Goal: Task Accomplishment & Management: Use online tool/utility

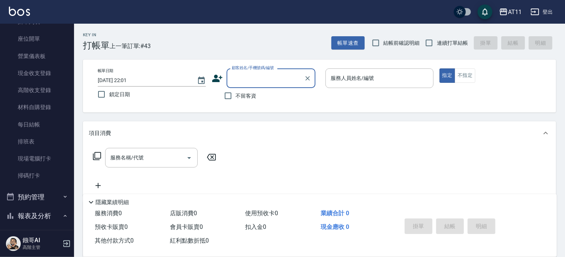
scroll to position [111, 0]
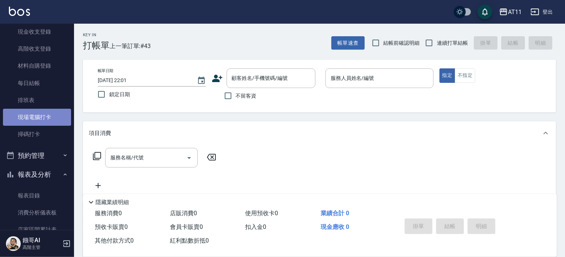
click at [47, 118] on link "現場電腦打卡" at bounding box center [37, 117] width 68 height 17
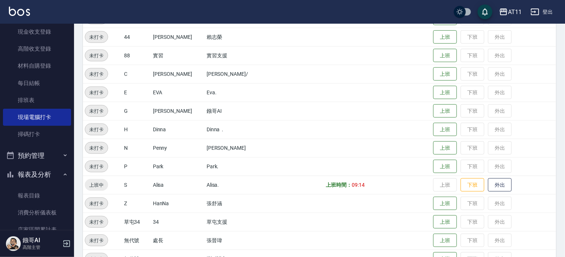
scroll to position [222, 0]
click at [435, 166] on button "上班" at bounding box center [445, 166] width 24 height 13
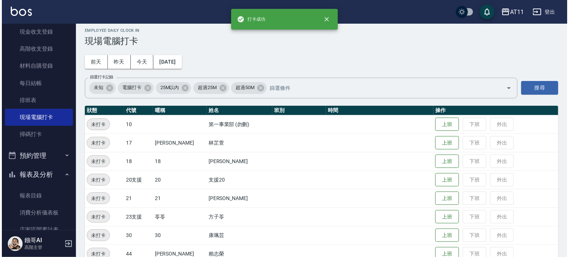
scroll to position [0, 0]
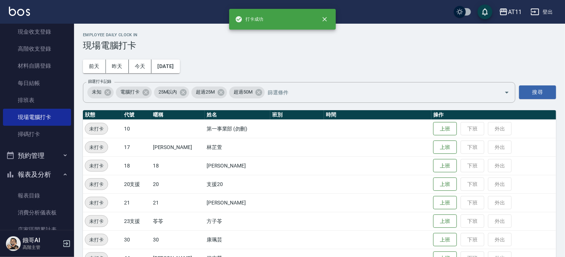
click at [540, 11] on button "登出" at bounding box center [542, 12] width 29 height 14
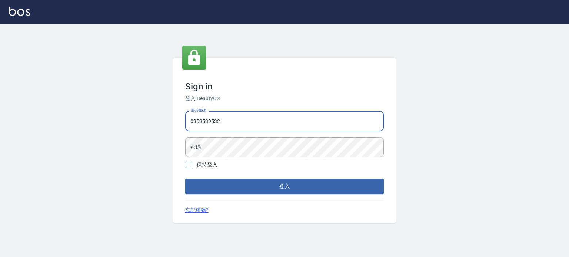
type input "0953539532"
click at [185, 179] on button "登入" at bounding box center [284, 187] width 198 height 16
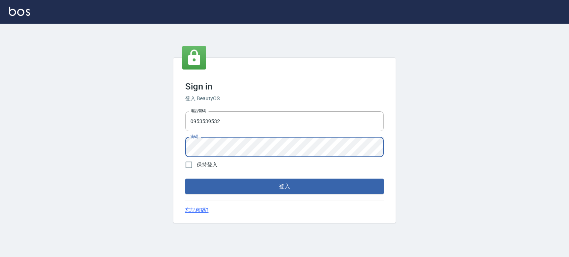
click at [185, 179] on button "登入" at bounding box center [284, 187] width 198 height 16
